Goal: Find specific fact: Find specific fact

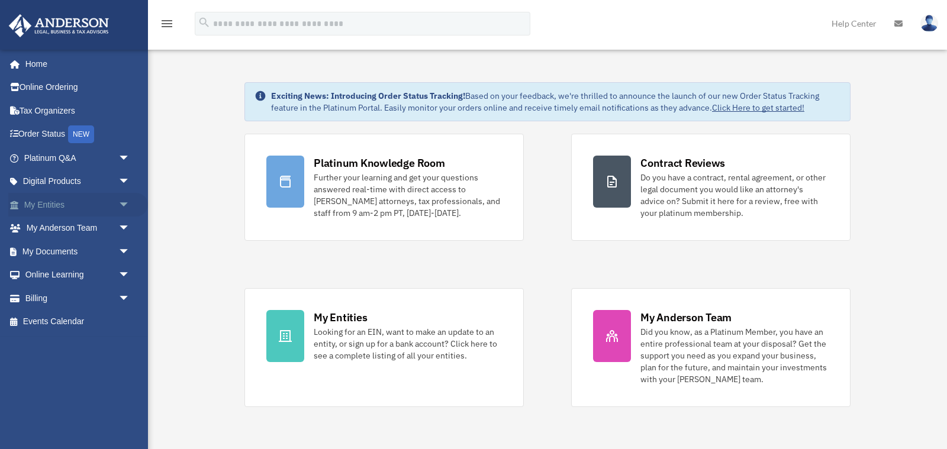
click at [65, 204] on link "My Entities arrow_drop_down" at bounding box center [78, 205] width 140 height 24
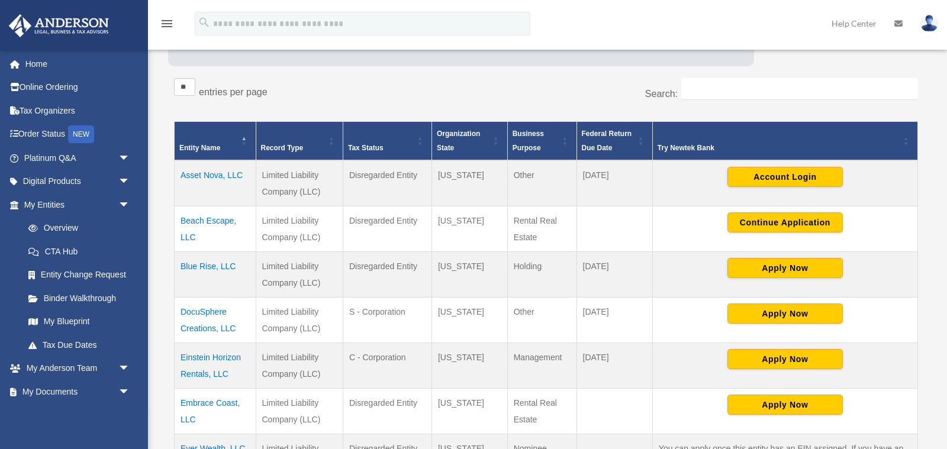
scroll to position [338, 0]
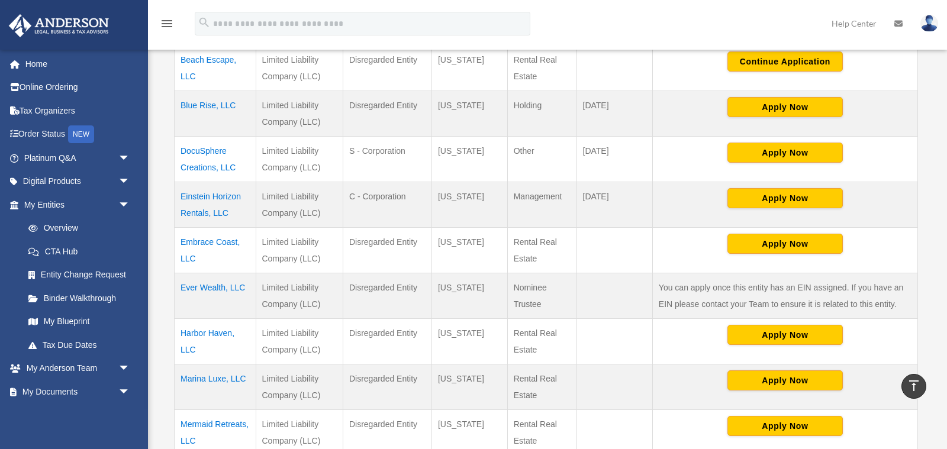
click at [203, 193] on td "Einstein Horizon Rentals, LLC" at bounding box center [216, 205] width 82 height 46
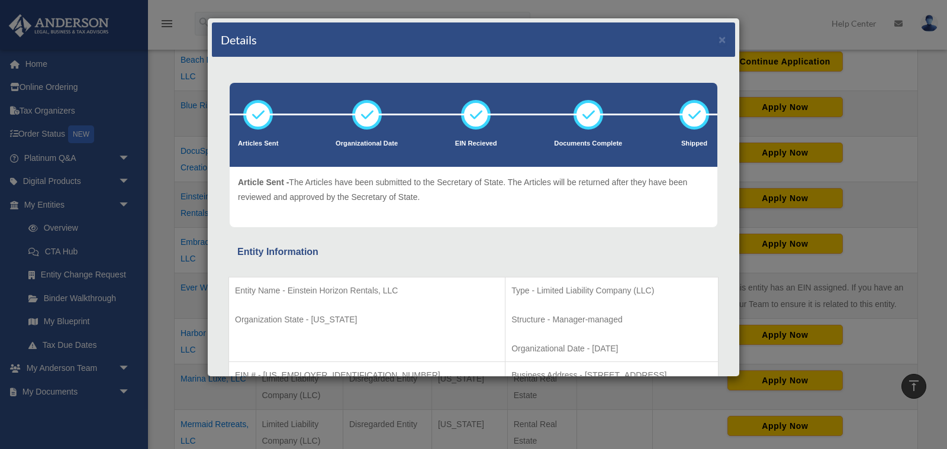
scroll to position [93, 0]
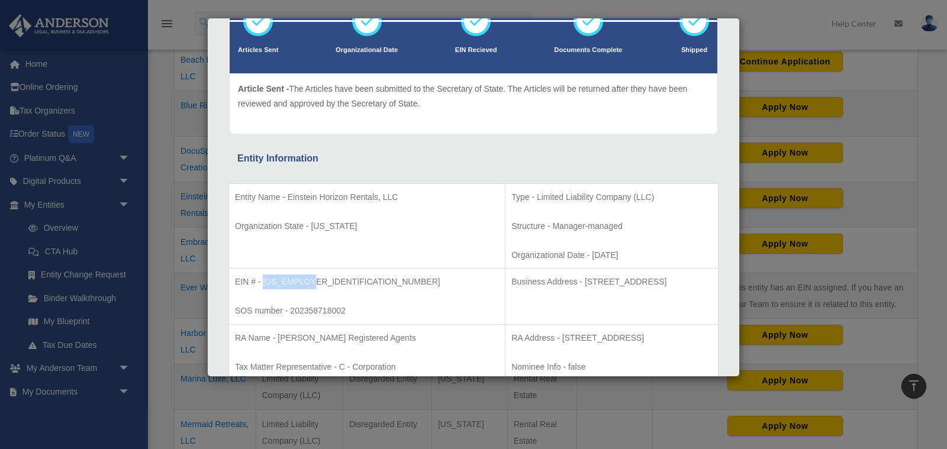
drag, startPoint x: 264, startPoint y: 278, endPoint x: 309, endPoint y: 280, distance: 45.0
click at [310, 280] on p "EIN # - [US_EMPLOYER_IDENTIFICATION_NUMBER]" at bounding box center [367, 282] width 264 height 15
copy p "[US_EMPLOYER_IDENTIFICATION_NUMBER]"
